Goal: Task Accomplishment & Management: Manage account settings

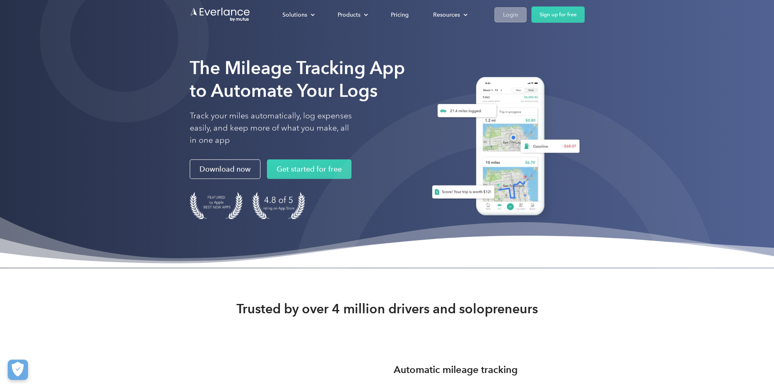
click at [518, 14] on div "Login" at bounding box center [510, 15] width 15 height 10
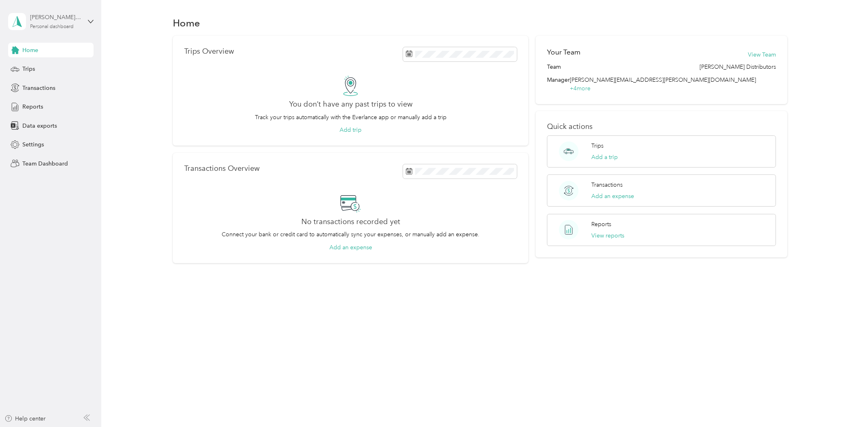
click at [45, 25] on div "Personal dashboard" at bounding box center [51, 26] width 43 height 5
click at [30, 74] on div "Team dashboard Personal dashboard Log out" at bounding box center [140, 84] width 252 height 51
click at [61, 18] on div "[PERSON_NAME][EMAIL_ADDRESS][PERSON_NAME][DOMAIN_NAME]" at bounding box center [55, 17] width 51 height 9
click at [47, 61] on div "Team dashboard" at bounding box center [140, 62] width 252 height 14
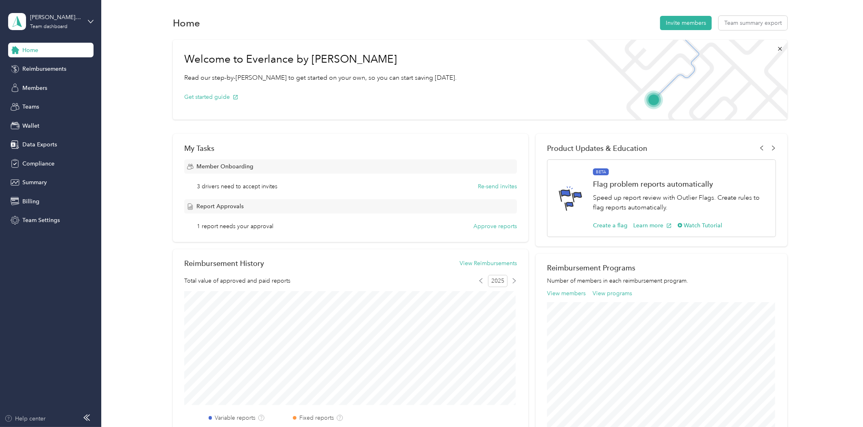
click at [31, 416] on div "Help center" at bounding box center [24, 418] width 41 height 9
click at [23, 47] on span "Home" at bounding box center [30, 50] width 16 height 9
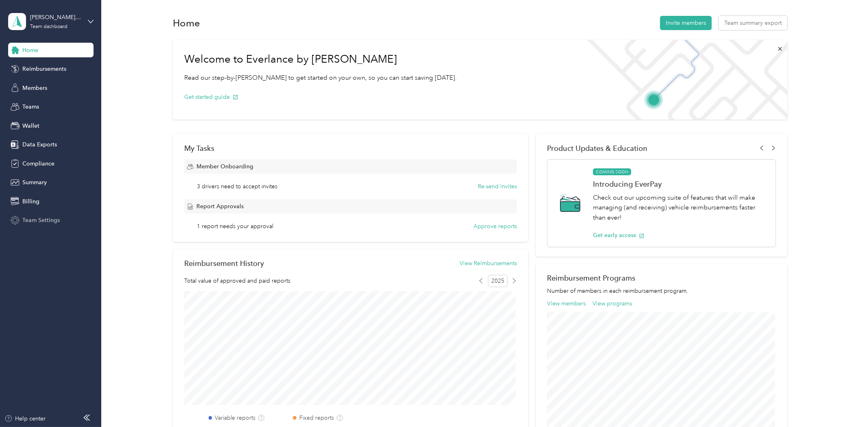
click at [31, 218] on span "Team Settings" at bounding box center [40, 220] width 37 height 9
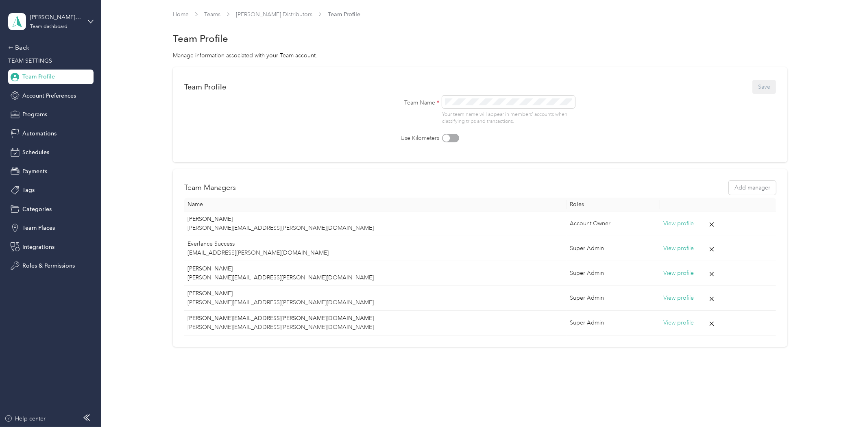
click at [36, 79] on span "Team Profile" at bounding box center [38, 76] width 33 height 9
click at [17, 48] on div "Back" at bounding box center [48, 48] width 81 height 10
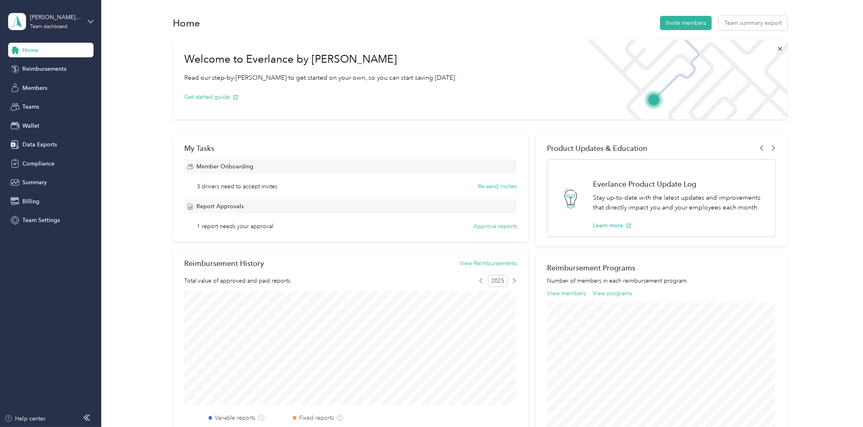
click at [17, 48] on icon at bounding box center [15, 50] width 9 height 9
click at [23, 213] on div "Team Settings" at bounding box center [50, 220] width 85 height 15
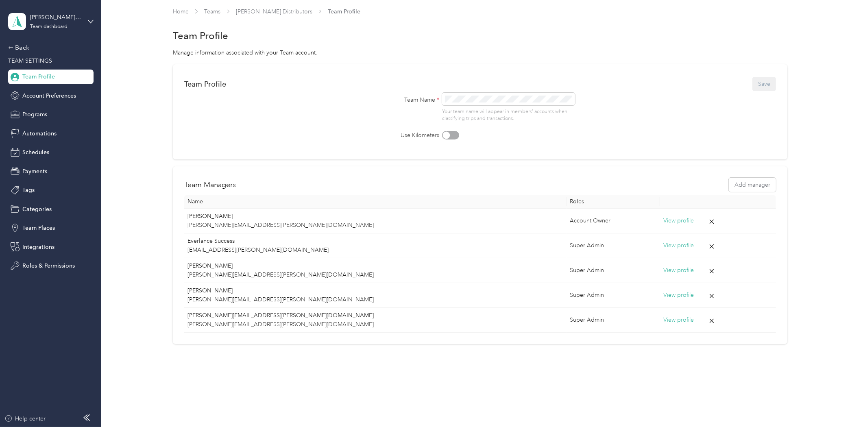
scroll to position [4, 0]
click at [42, 116] on span "Programs" at bounding box center [34, 114] width 25 height 9
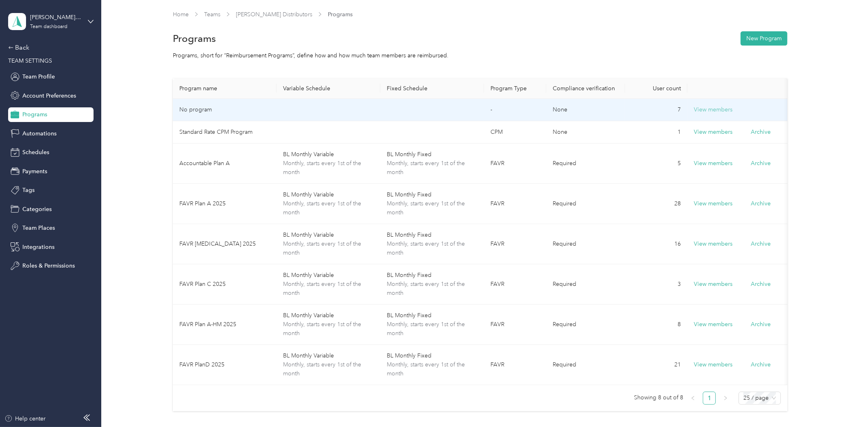
click at [711, 111] on button "View members" at bounding box center [712, 109] width 39 height 9
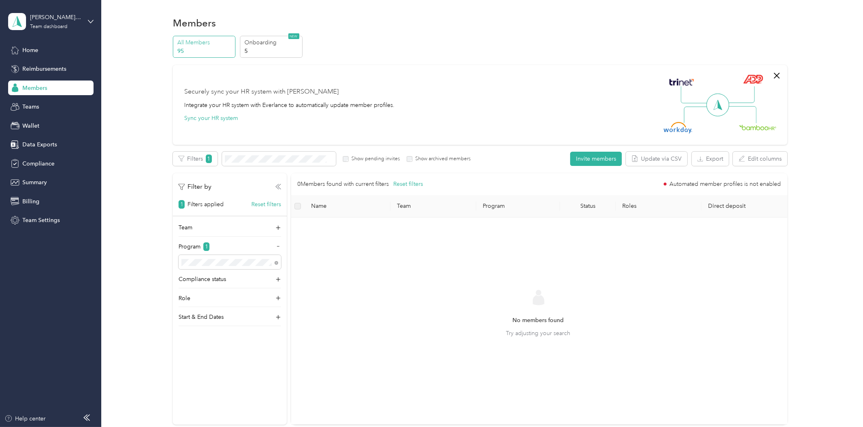
click at [276, 185] on icon at bounding box center [278, 187] width 6 height 6
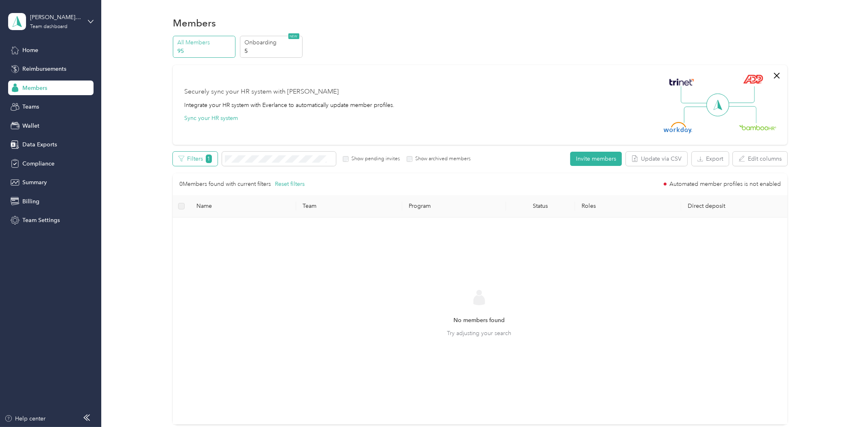
click at [206, 162] on span "1" at bounding box center [209, 158] width 6 height 9
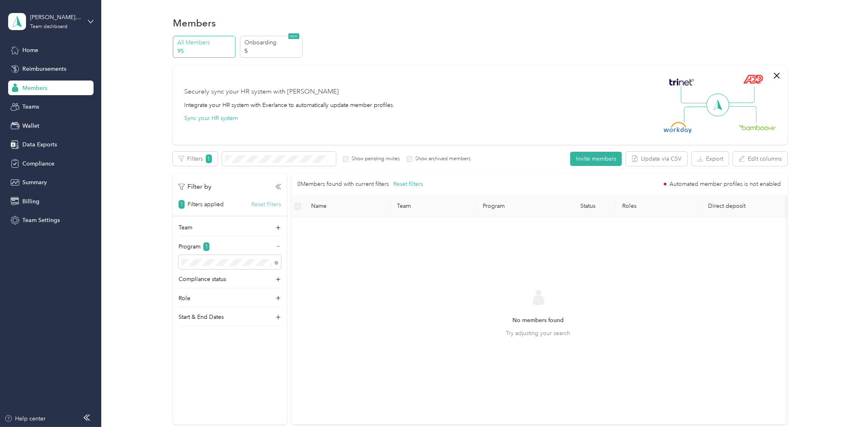
click at [262, 202] on button "Reset filters" at bounding box center [266, 204] width 30 height 9
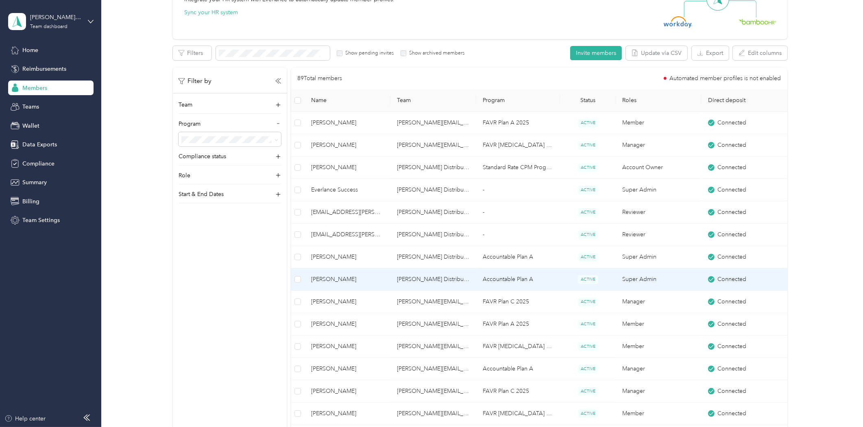
scroll to position [467, 0]
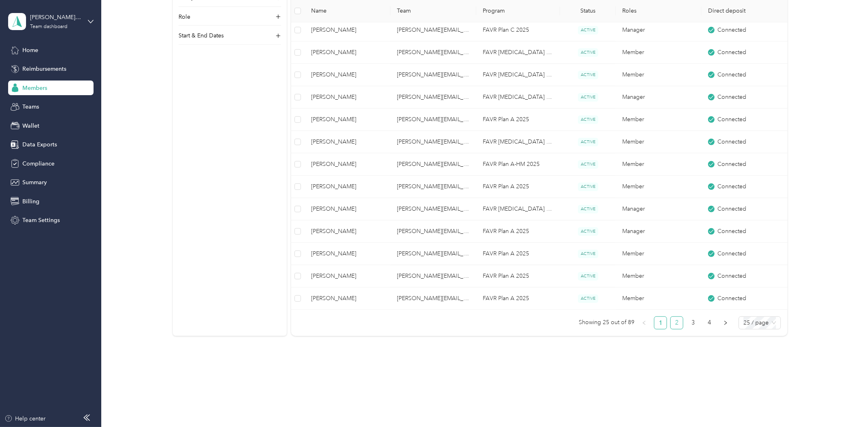
click at [677, 321] on link "2" at bounding box center [676, 323] width 12 height 12
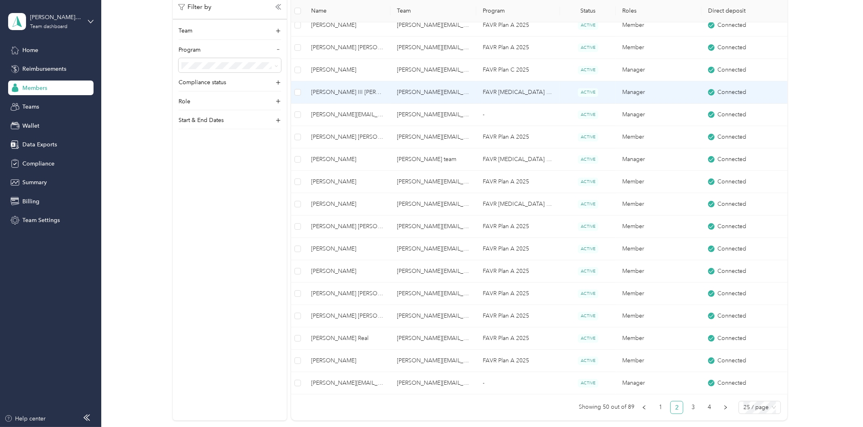
scroll to position [467, 0]
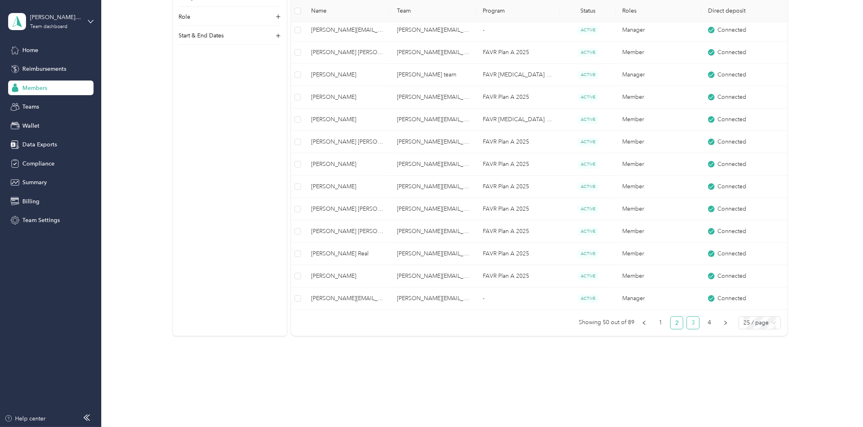
click at [692, 323] on link "3" at bounding box center [693, 323] width 12 height 12
click at [708, 323] on link "4" at bounding box center [709, 323] width 12 height 12
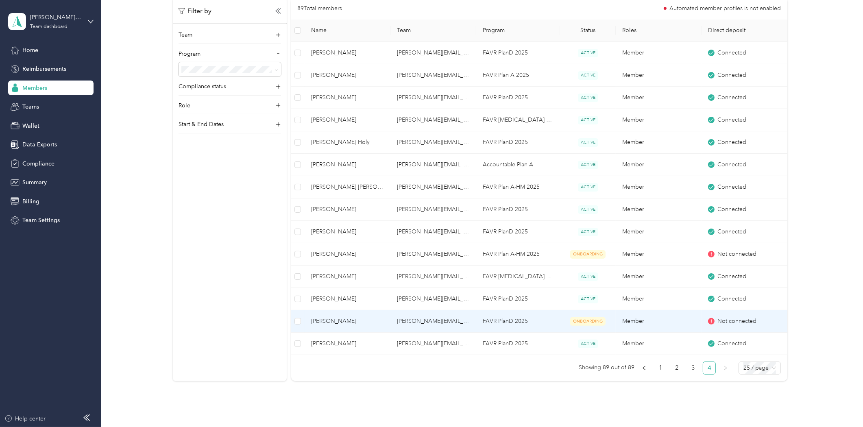
scroll to position [130, 0]
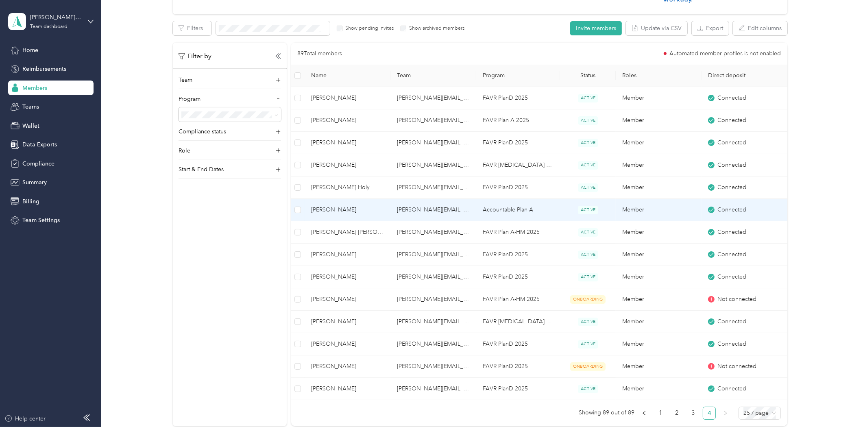
click at [367, 215] on td "[PERSON_NAME]" at bounding box center [347, 210] width 86 height 22
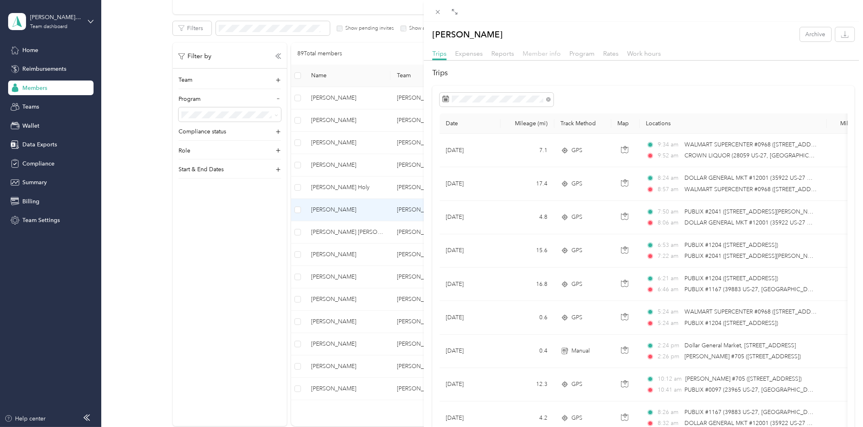
click at [524, 53] on span "Member info" at bounding box center [541, 54] width 38 height 8
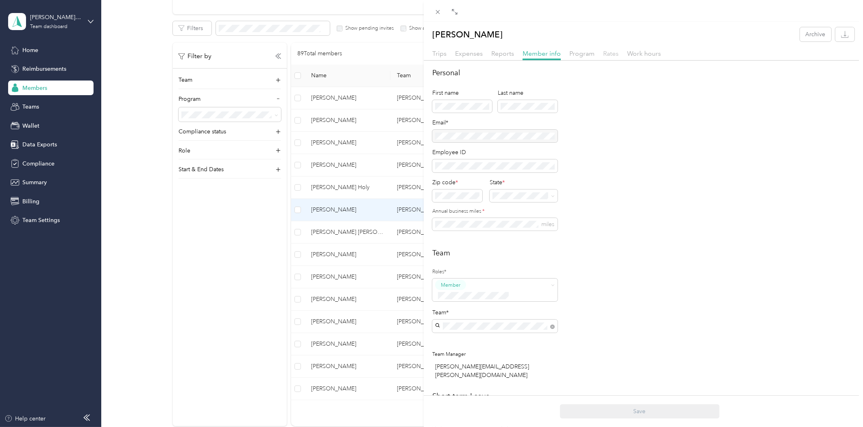
click at [611, 54] on span "Rates" at bounding box center [610, 54] width 15 height 8
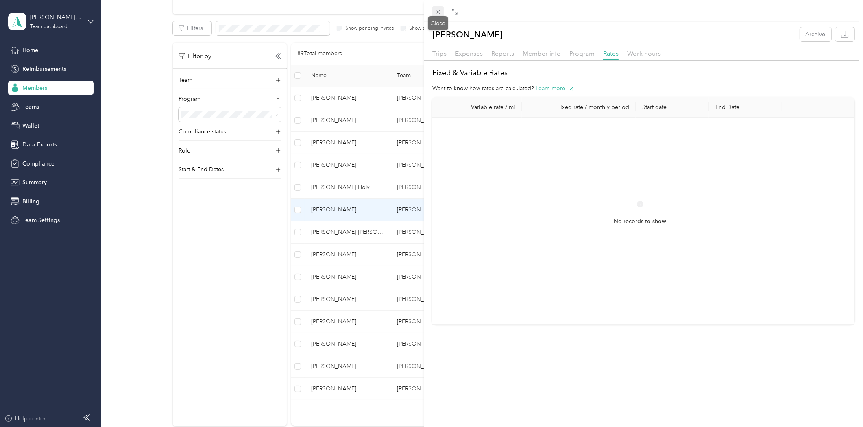
click at [439, 15] on icon at bounding box center [437, 12] width 7 height 7
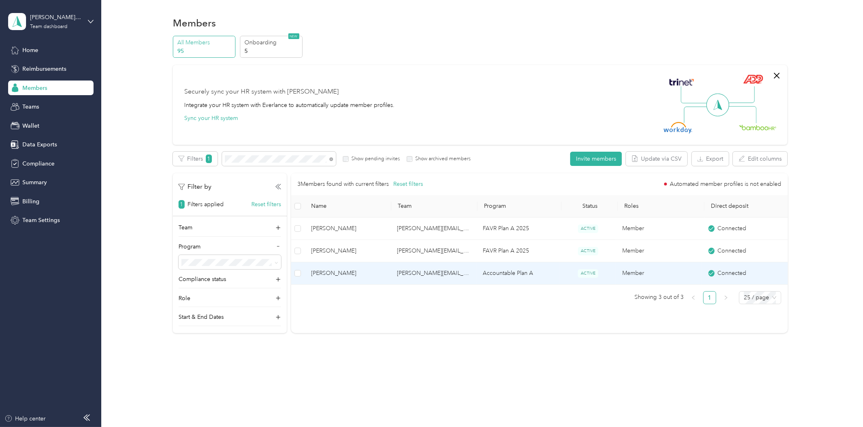
click at [317, 267] on td "[PERSON_NAME]" at bounding box center [347, 273] width 86 height 22
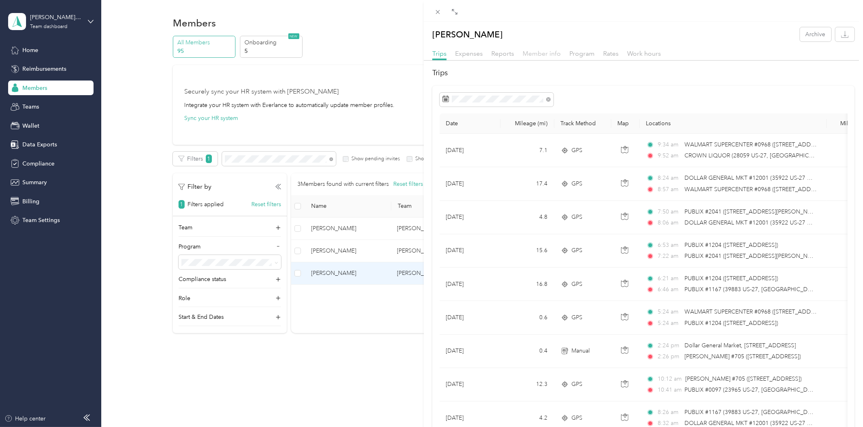
click at [533, 54] on span "Member info" at bounding box center [541, 54] width 38 height 8
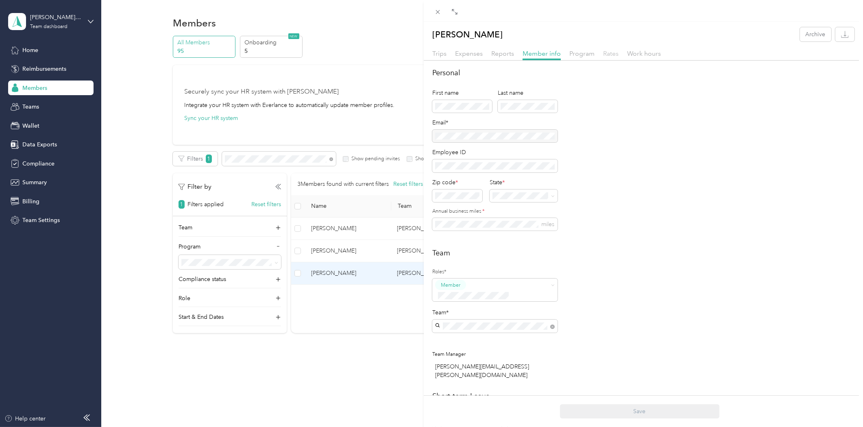
click at [604, 53] on span "Rates" at bounding box center [610, 54] width 15 height 8
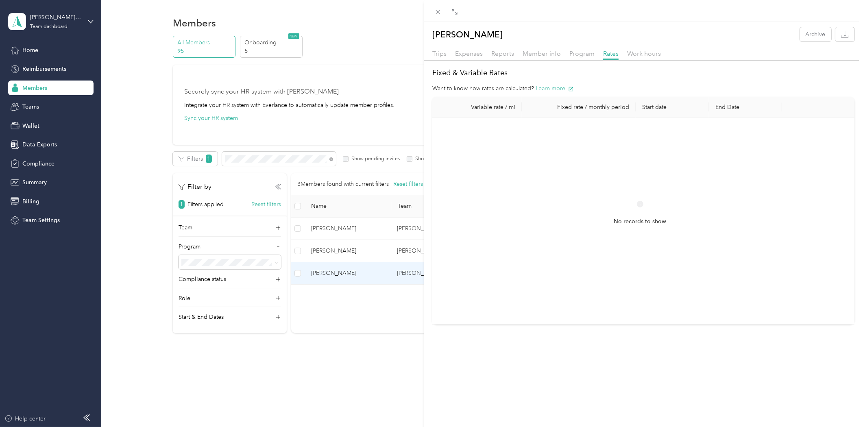
click at [511, 111] on th "Variable rate / mi" at bounding box center [476, 107] width 89 height 20
click at [576, 55] on span "Program" at bounding box center [581, 54] width 25 height 8
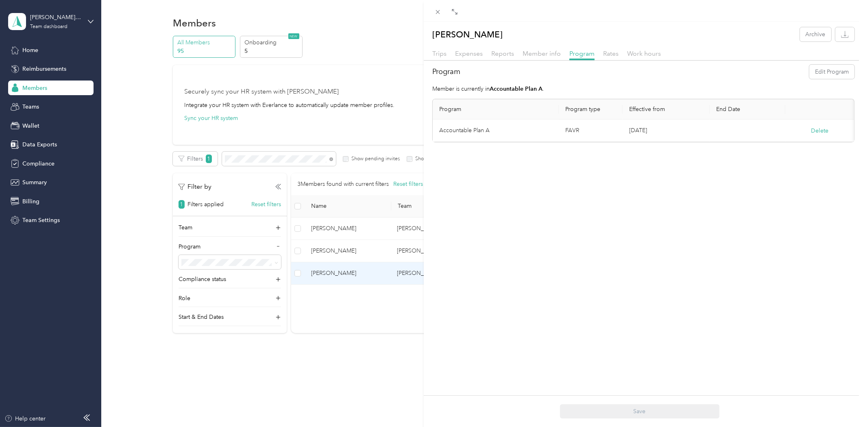
click at [476, 131] on td "Accountable Plan A" at bounding box center [496, 131] width 126 height 22
click at [578, 128] on td "FAVR" at bounding box center [591, 131] width 64 height 22
click at [628, 131] on td "[DATE]" at bounding box center [665, 131] width 87 height 22
click at [308, 409] on div "[PERSON_NAME] Archive Trips Expenses Reports Member info Program Rates Work hou…" at bounding box center [431, 213] width 863 height 427
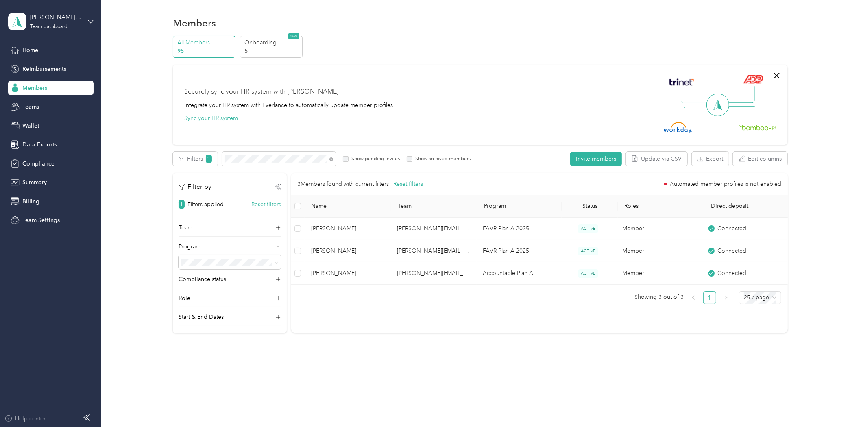
click at [34, 417] on div "Help center" at bounding box center [24, 418] width 41 height 9
click at [329, 159] on icon at bounding box center [331, 159] width 4 height 4
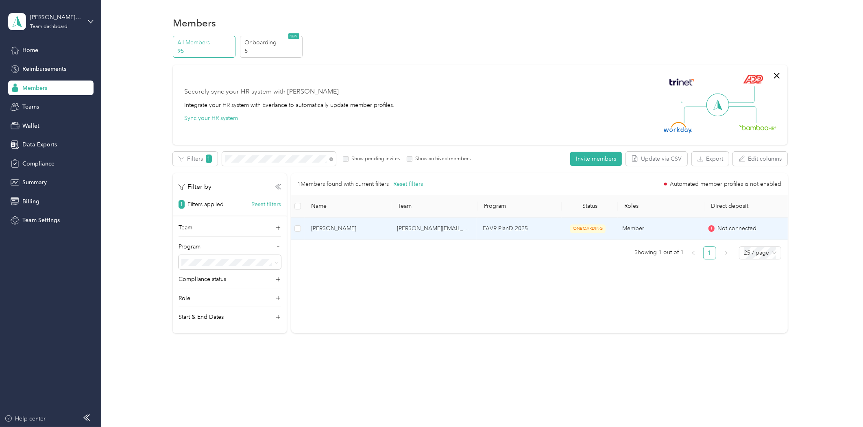
click at [344, 233] on span "[PERSON_NAME]" at bounding box center [347, 228] width 73 height 9
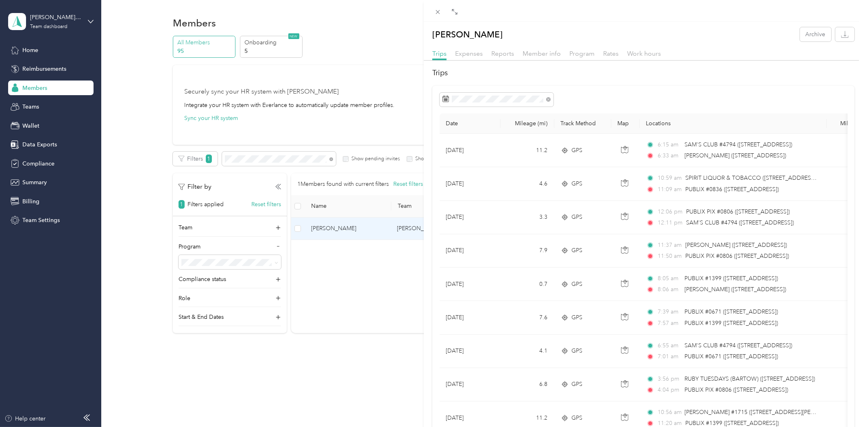
click at [580, 58] on div "Program" at bounding box center [581, 54] width 25 height 10
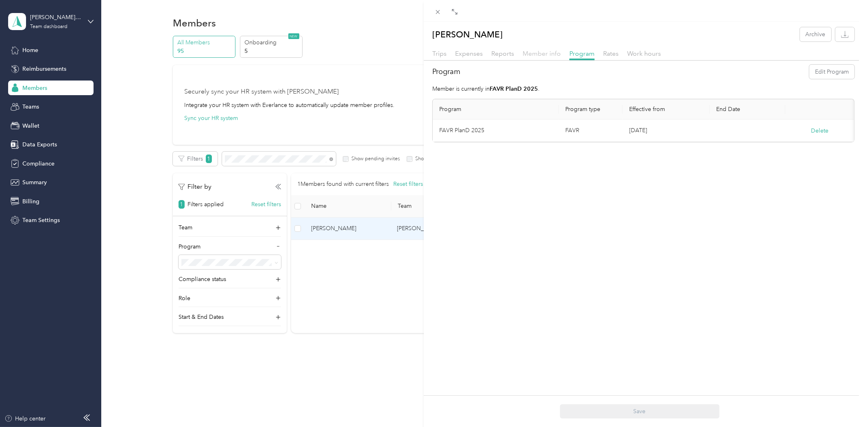
click at [540, 52] on span "Member info" at bounding box center [541, 54] width 38 height 8
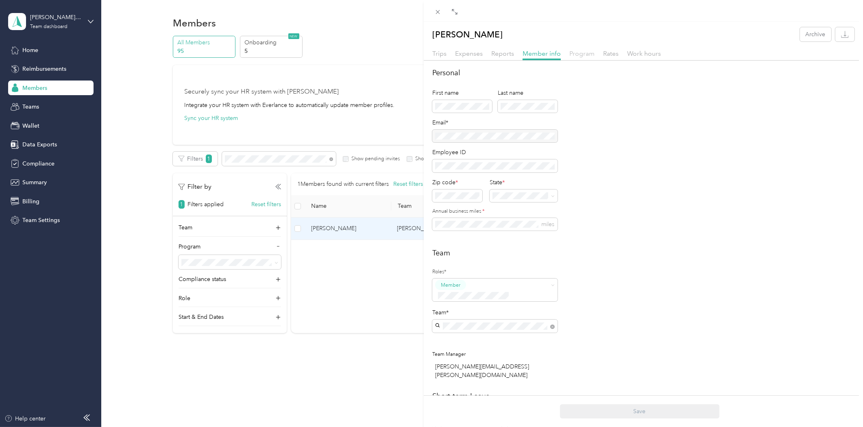
click at [578, 56] on span "Program" at bounding box center [581, 54] width 25 height 8
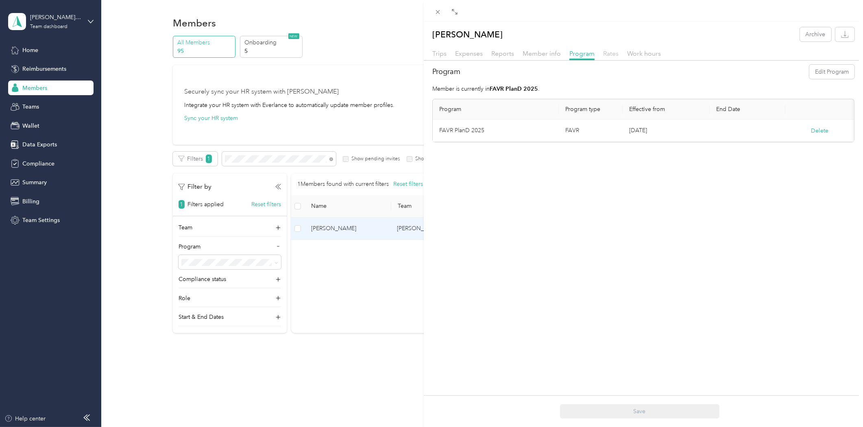
click at [615, 53] on span "Rates" at bounding box center [610, 54] width 15 height 8
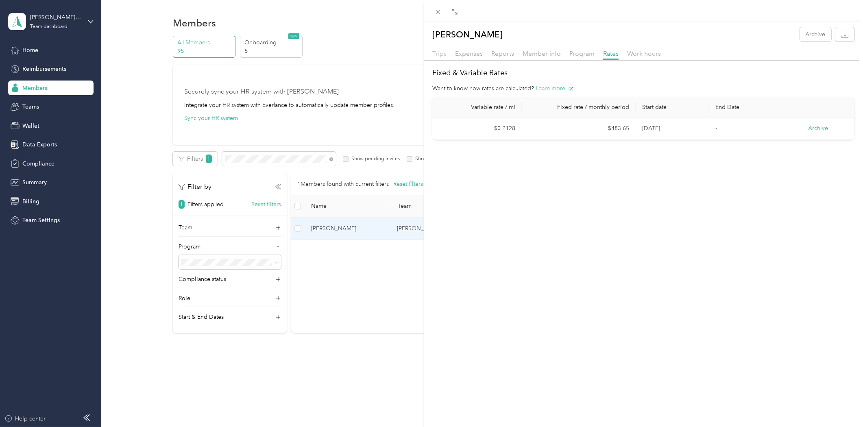
click at [444, 50] on span "Trips" at bounding box center [439, 54] width 14 height 8
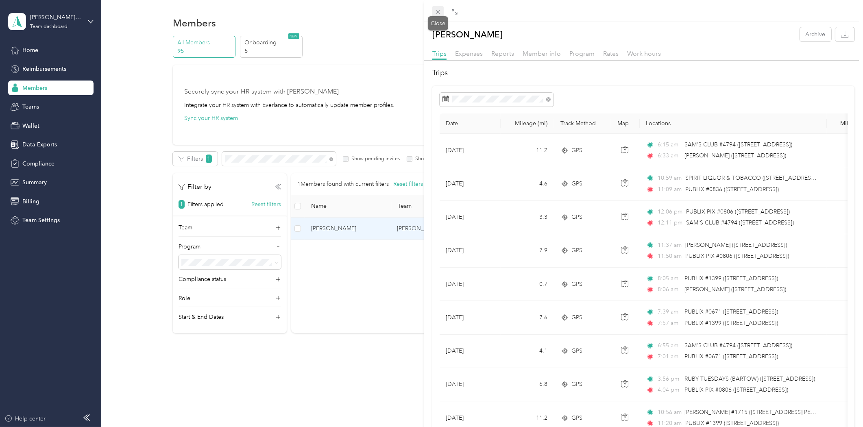
click at [441, 12] on icon at bounding box center [437, 12] width 7 height 7
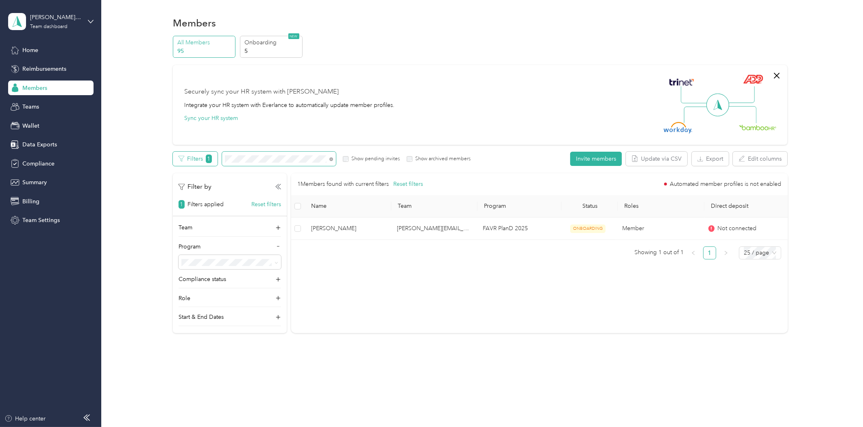
click at [215, 157] on div "Filters 1 Show pending invites Show archived members" at bounding box center [322, 159] width 298 height 14
click at [331, 160] on icon at bounding box center [331, 159] width 4 height 4
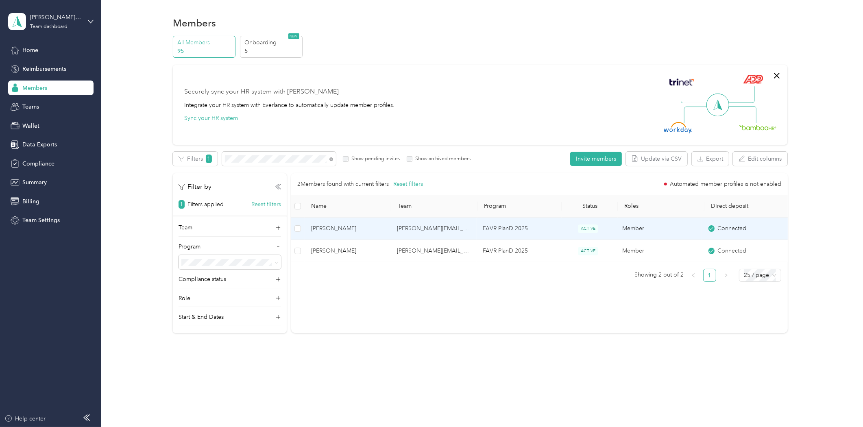
click at [333, 233] on span "[PERSON_NAME]" at bounding box center [347, 228] width 73 height 9
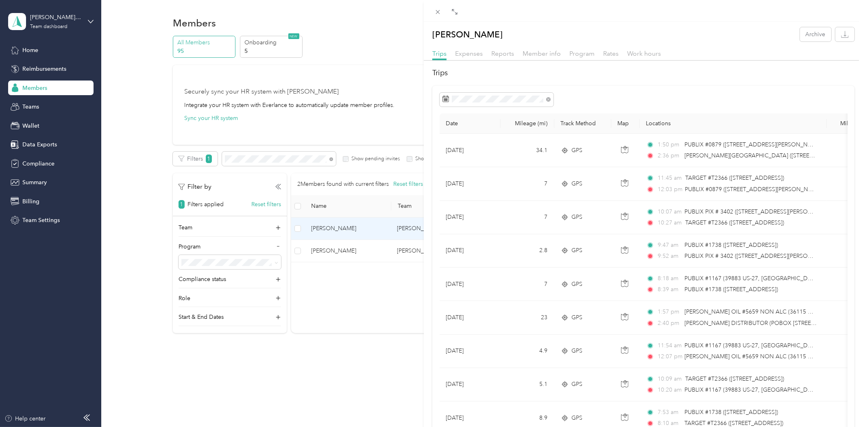
click at [434, 18] on div "Close" at bounding box center [438, 24] width 20 height 14
click at [439, 11] on icon at bounding box center [437, 12] width 7 height 7
